Goal: Find specific page/section: Find specific page/section

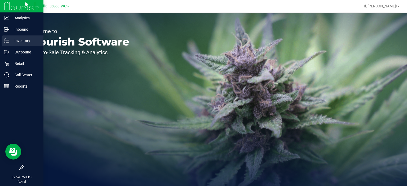
click at [16, 40] on p "Inventory" at bounding box center [25, 41] width 32 height 6
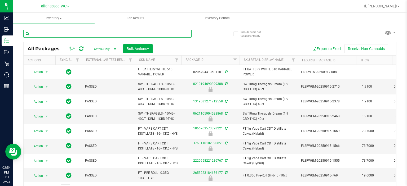
click at [57, 32] on input "text" at bounding box center [107, 34] width 168 height 8
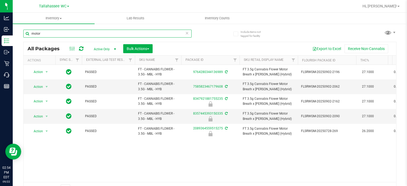
click at [63, 35] on input "motor" at bounding box center [107, 34] width 168 height 8
type input "pb"
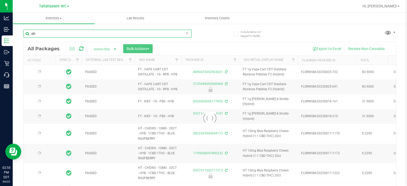
type input "[DATE]"
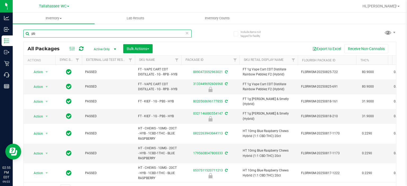
type input "p"
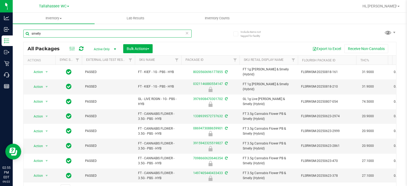
type input "smelly"
